Goal: Task Accomplishment & Management: Use online tool/utility

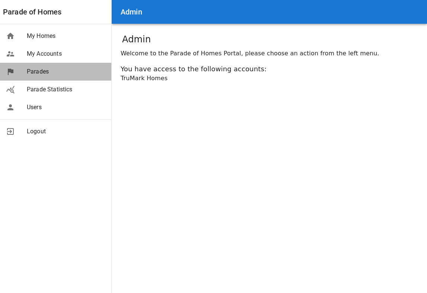
click at [42, 68] on span "Parades" at bounding box center [66, 71] width 78 height 9
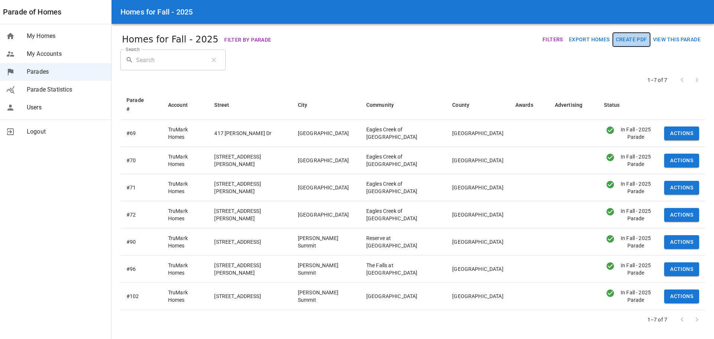
click at [634, 39] on button "Create PDF" at bounding box center [631, 40] width 37 height 14
